Goal: Transaction & Acquisition: Purchase product/service

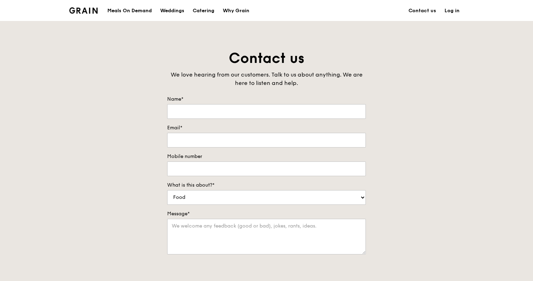
click at [141, 11] on div "Meals On Demand" at bounding box center [129, 10] width 44 height 21
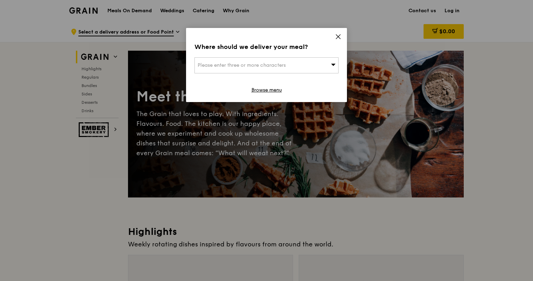
click at [273, 64] on span "Please enter three or more characters" at bounding box center [242, 65] width 88 height 6
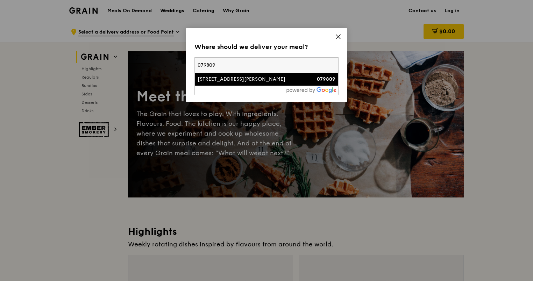
type input "079809"
click at [243, 81] on div "[STREET_ADDRESS][PERSON_NAME]" at bounding box center [249, 79] width 103 height 7
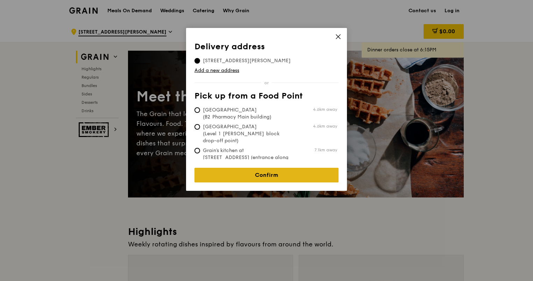
click at [272, 168] on link "Confirm" at bounding box center [266, 175] width 144 height 15
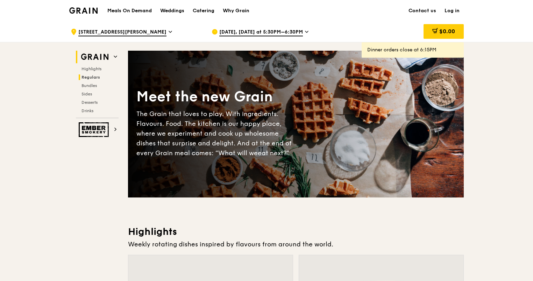
click at [93, 75] on span "Regulars" at bounding box center [90, 77] width 19 height 5
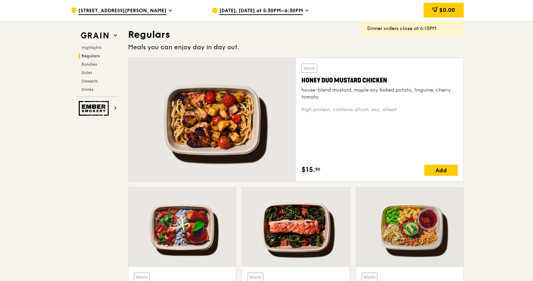
scroll to position [460, 0]
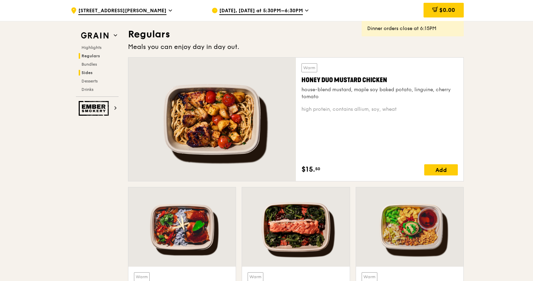
click at [93, 75] on h2 "Sides" at bounding box center [99, 73] width 40 height 6
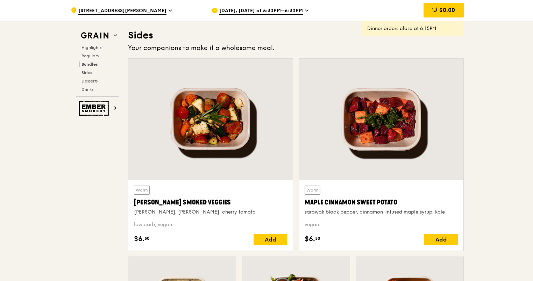
click at [89, 64] on span "Bundles" at bounding box center [89, 64] width 16 height 5
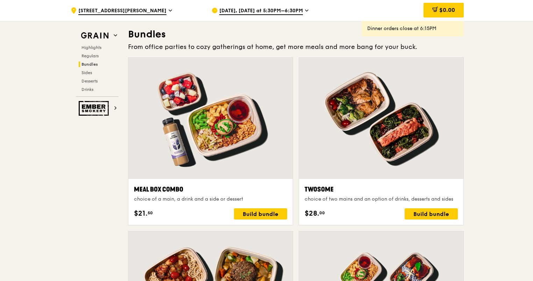
scroll to position [1006, 0]
click at [89, 59] on div "Highlights Regulars Bundles Sides Desserts Drinks" at bounding box center [97, 69] width 43 height 48
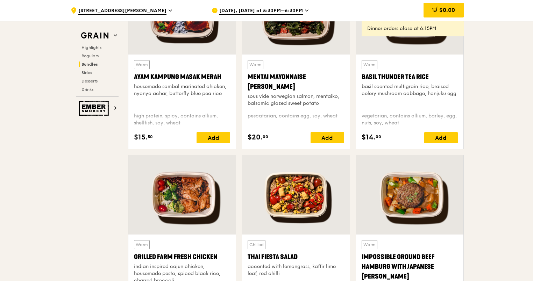
scroll to position [0, 0]
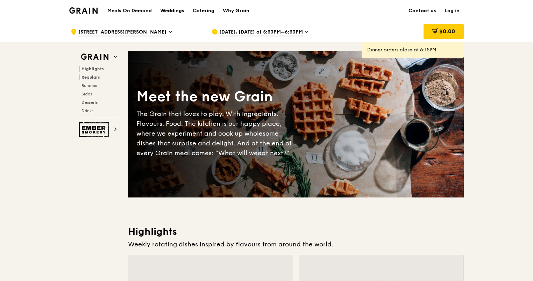
click at [94, 77] on span "Regulars" at bounding box center [90, 77] width 19 height 5
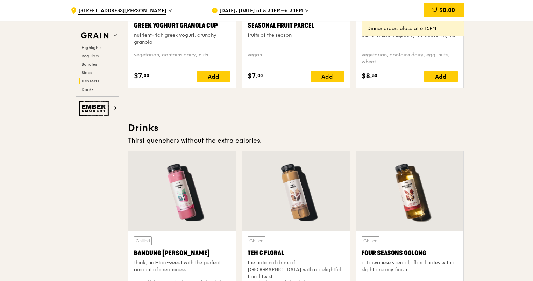
scroll to position [2316, 0]
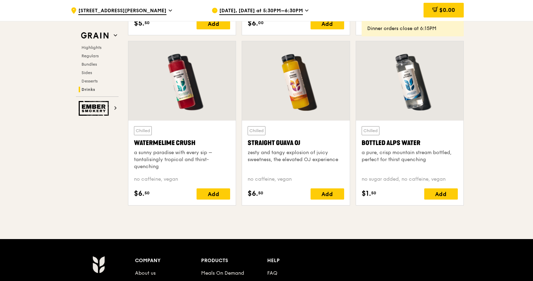
scroll to position [2857, 0]
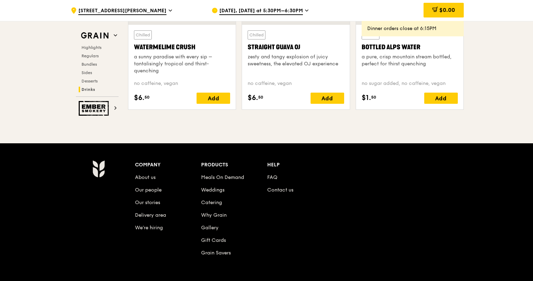
drag, startPoint x: 534, startPoint y: 222, endPoint x: 485, endPoint y: 50, distance: 178.4
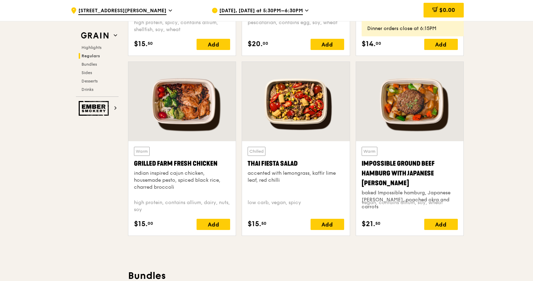
scroll to position [711, 0]
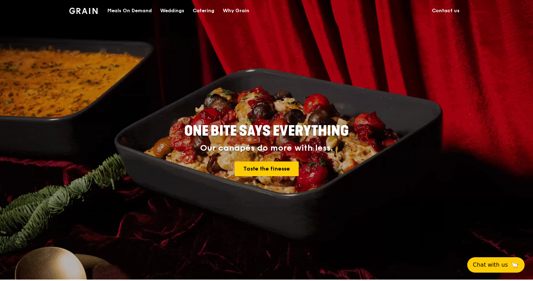
click at [129, 10] on div "Meals On Demand" at bounding box center [129, 10] width 44 height 21
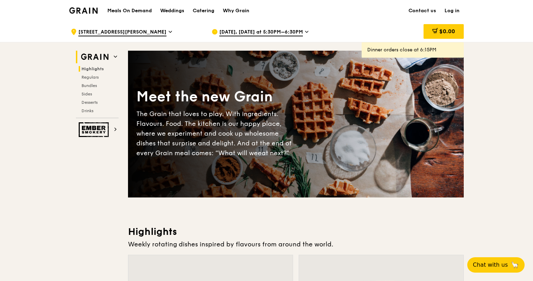
click at [95, 67] on span "Highlights" at bounding box center [92, 68] width 22 height 5
